Goal: Task Accomplishment & Management: Use online tool/utility

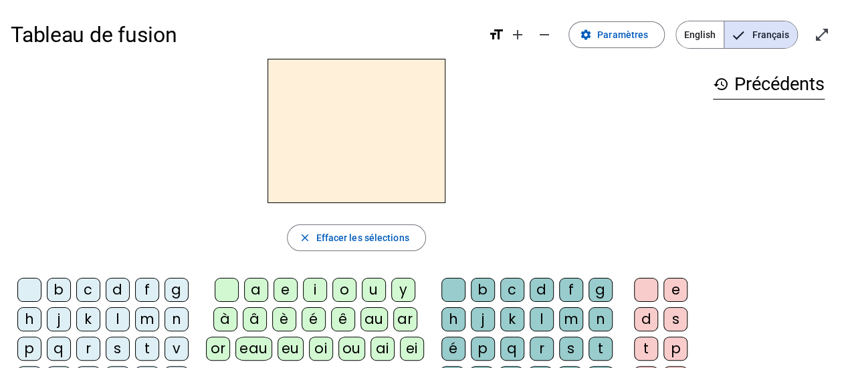
scroll to position [67, 0]
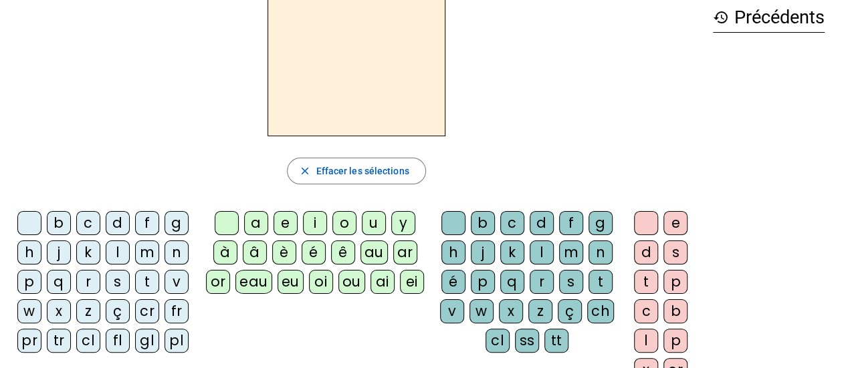
drag, startPoint x: 152, startPoint y: 252, endPoint x: 169, endPoint y: 249, distance: 16.4
click at [152, 252] on div "m" at bounding box center [147, 253] width 24 height 24
drag, startPoint x: 349, startPoint y: 223, endPoint x: 392, endPoint y: 233, distance: 44.0
click at [349, 223] on div "o" at bounding box center [344, 223] width 24 height 24
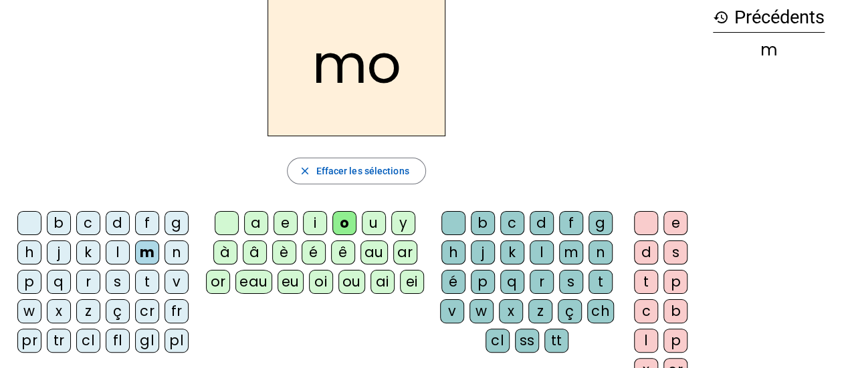
drag, startPoint x: 605, startPoint y: 277, endPoint x: 607, endPoint y: 260, distance: 16.9
click at [605, 277] on div "t" at bounding box center [601, 282] width 24 height 24
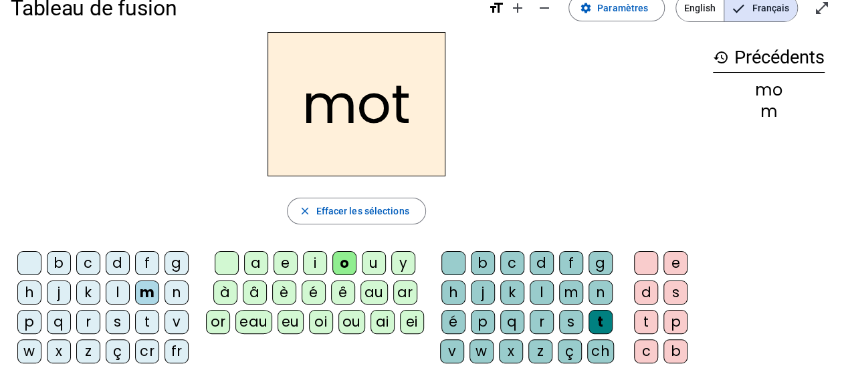
scroll to position [0, 0]
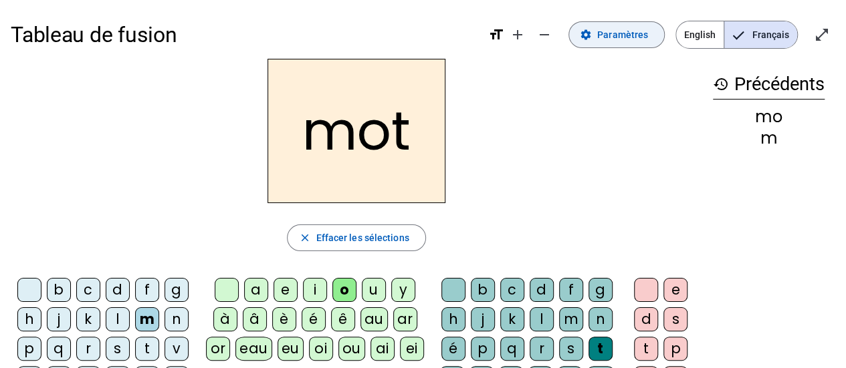
click at [635, 33] on span "Paramètres" at bounding box center [622, 35] width 51 height 16
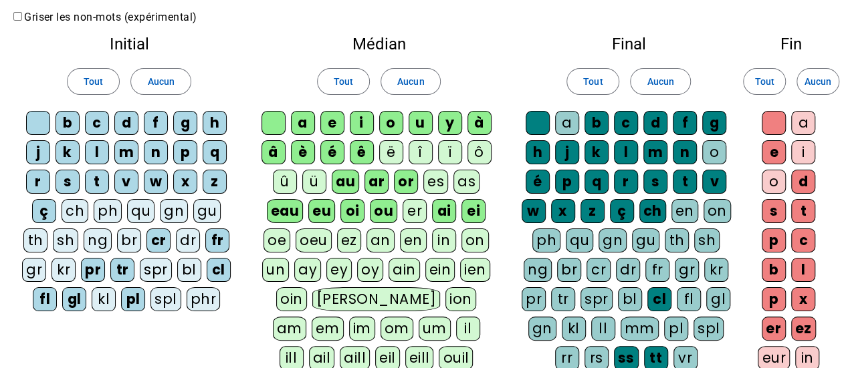
scroll to position [201, 0]
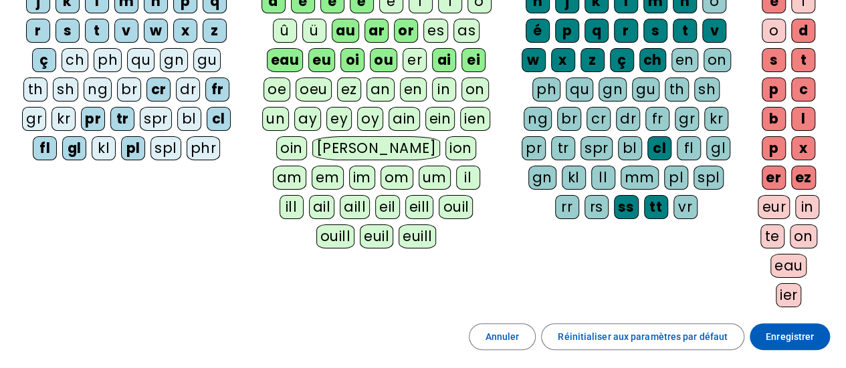
click at [795, 333] on span "Enregistrer" at bounding box center [790, 337] width 48 height 16
